Goal: Navigation & Orientation: Find specific page/section

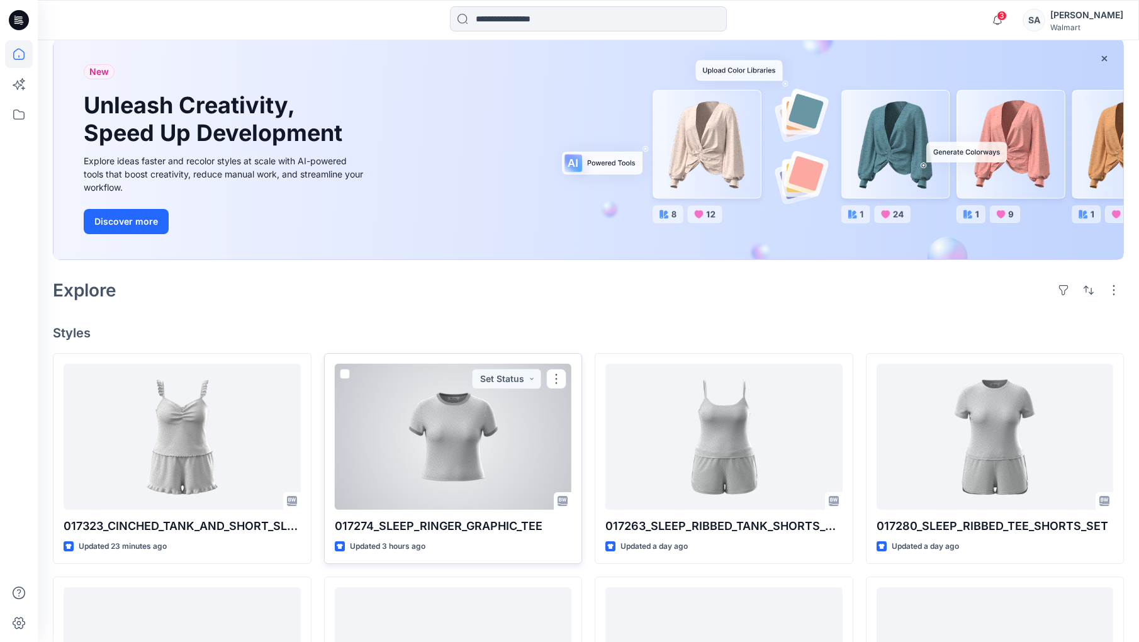
scroll to position [140, 0]
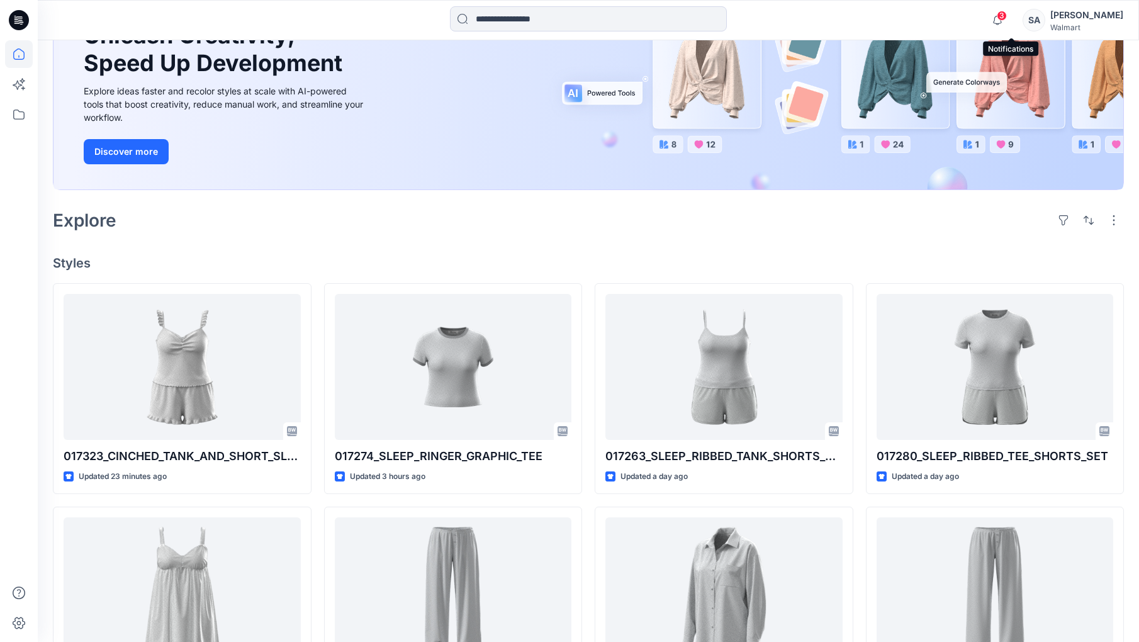
click at [1006, 18] on span "3" at bounding box center [1001, 16] width 10 height 10
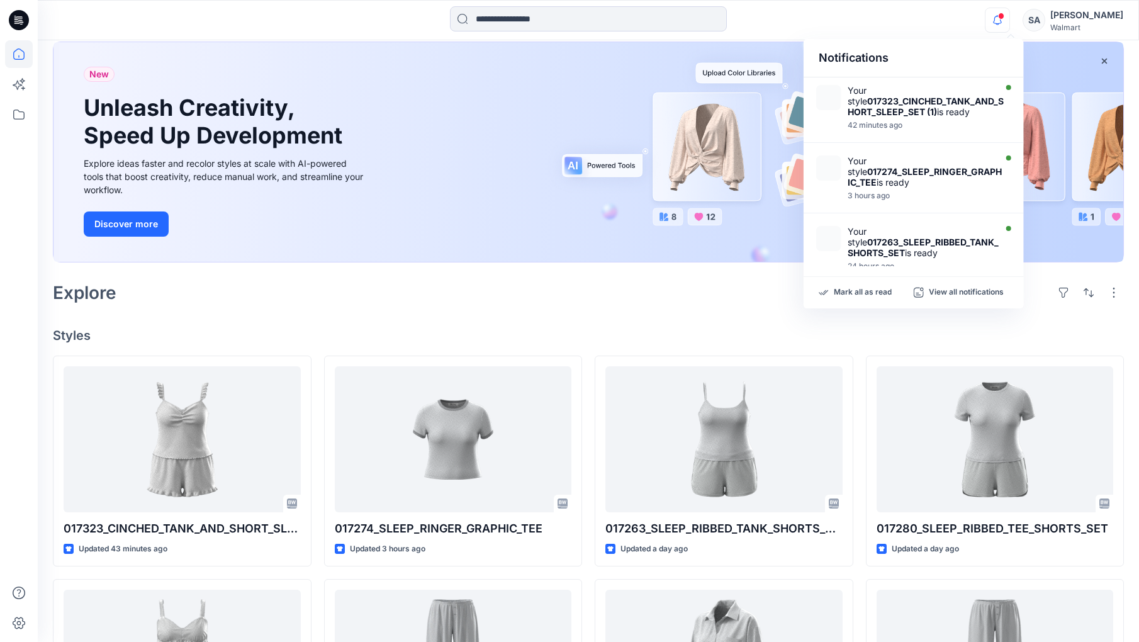
scroll to position [0, 0]
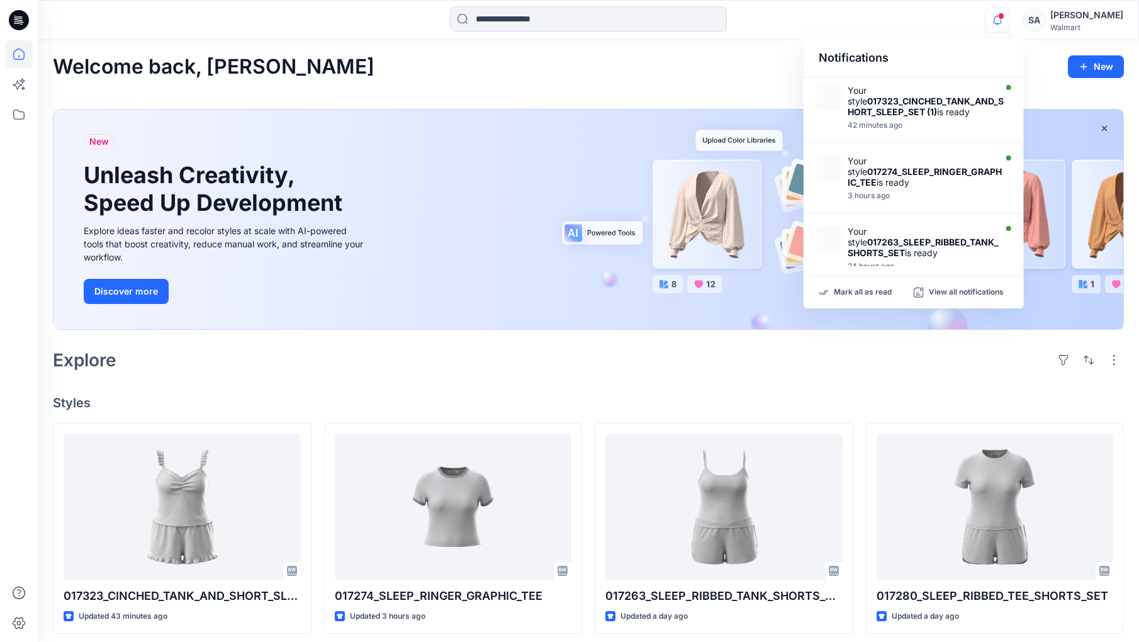
click at [355, 84] on div "Welcome back, Sandra New New Unleash Creativity, Speed Up Development Explore i…" at bounding box center [588, 590] width 1101 height 1100
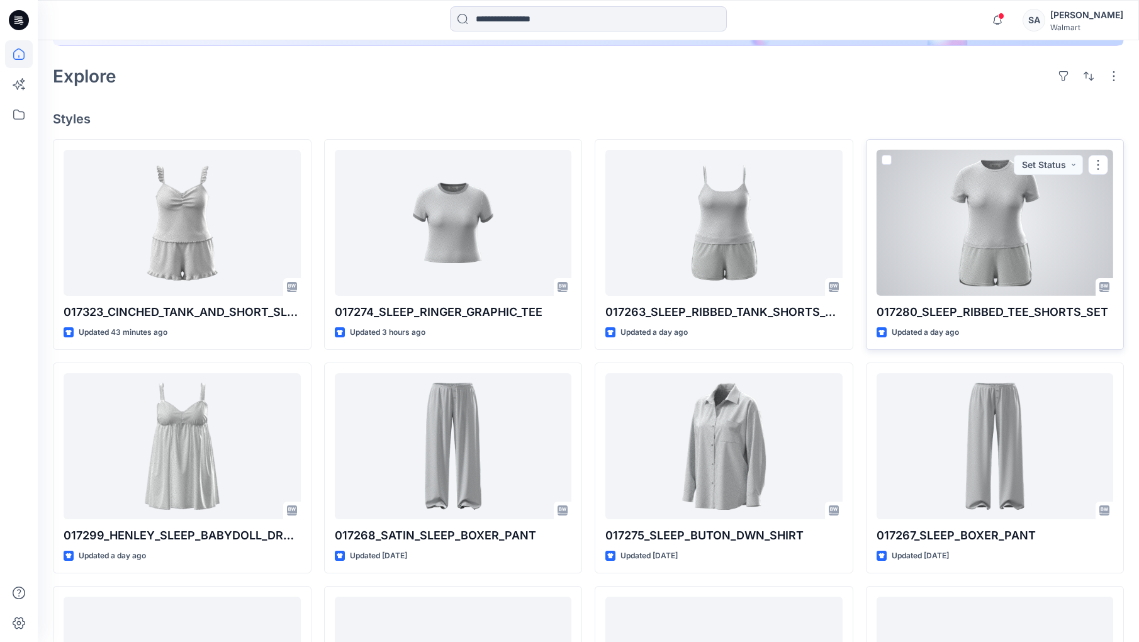
scroll to position [284, 0]
